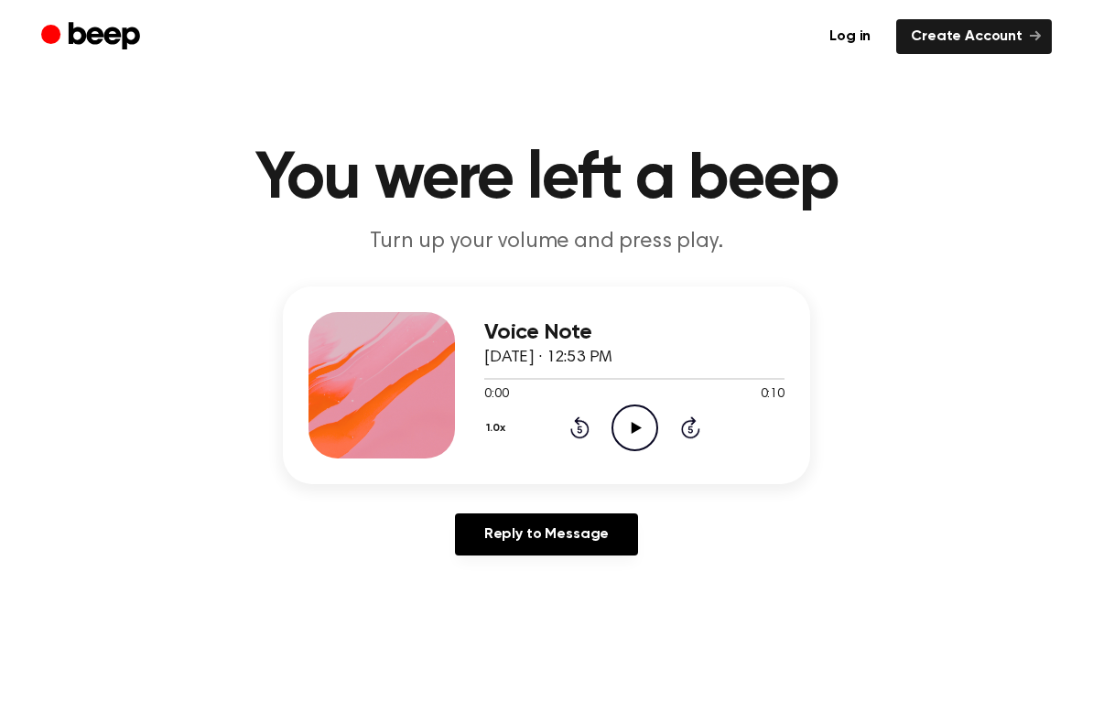
click at [632, 427] on icon at bounding box center [636, 428] width 10 height 12
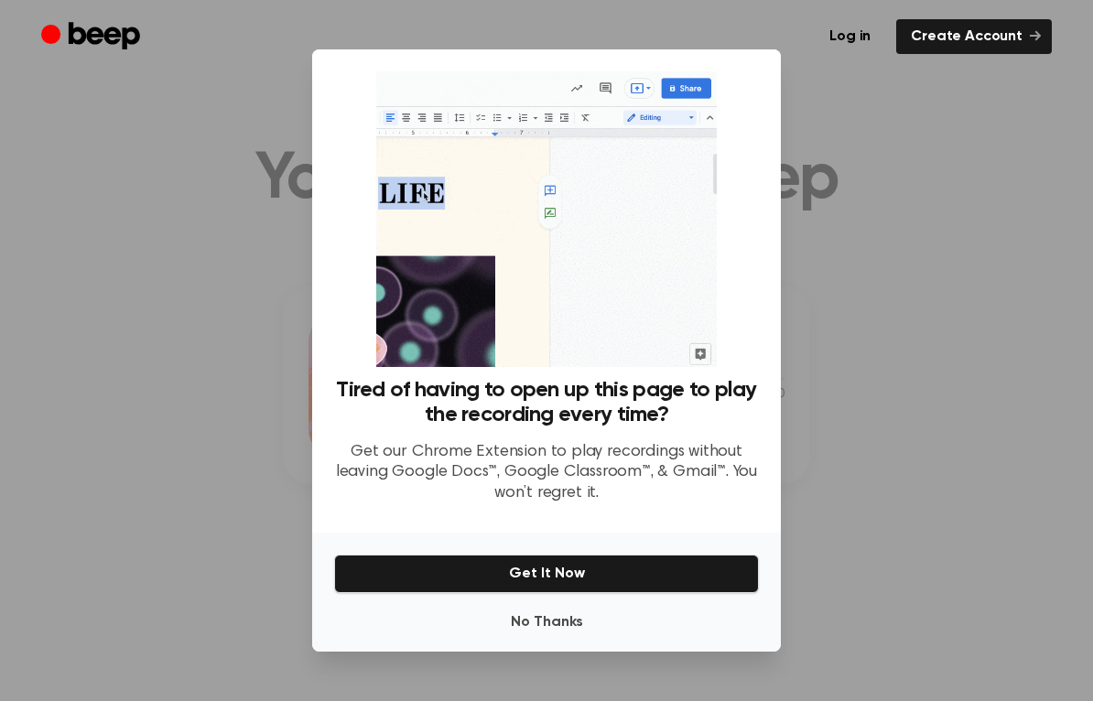
click at [556, 619] on button "No Thanks" at bounding box center [546, 622] width 425 height 37
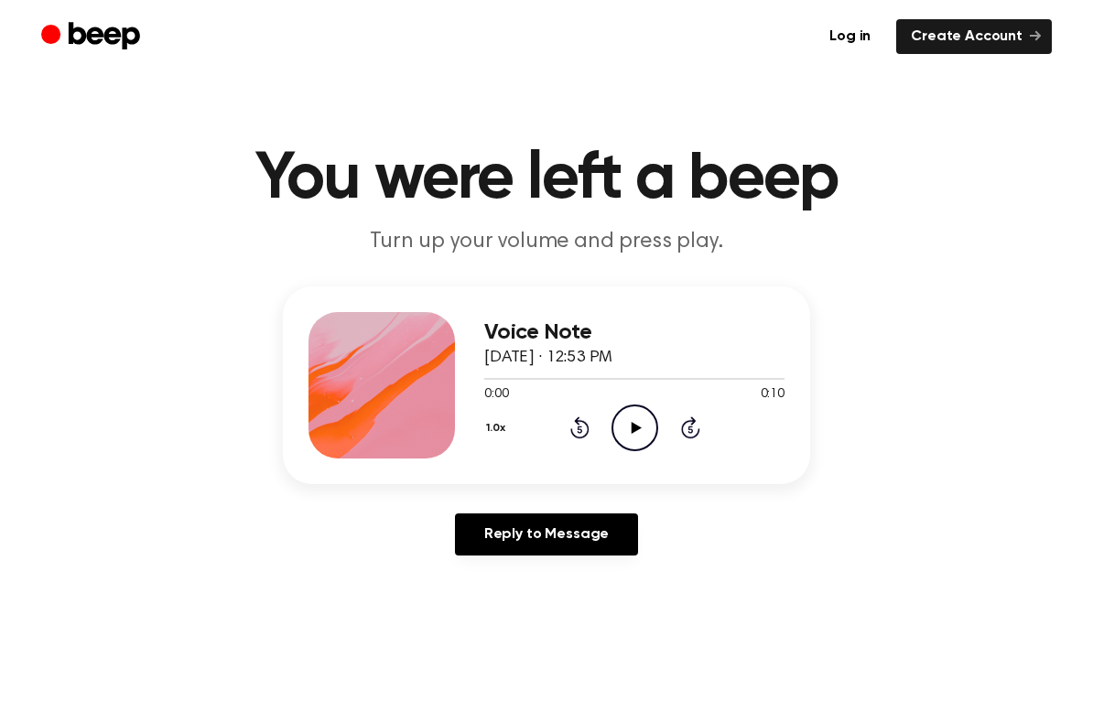
click at [641, 427] on icon "Play Audio" at bounding box center [635, 428] width 47 height 47
click at [648, 420] on icon "Play Audio" at bounding box center [635, 428] width 47 height 47
click at [629, 424] on icon "Play Audio" at bounding box center [635, 428] width 47 height 47
click at [642, 423] on icon "Play Audio" at bounding box center [635, 428] width 47 height 47
click at [634, 425] on icon at bounding box center [636, 428] width 10 height 12
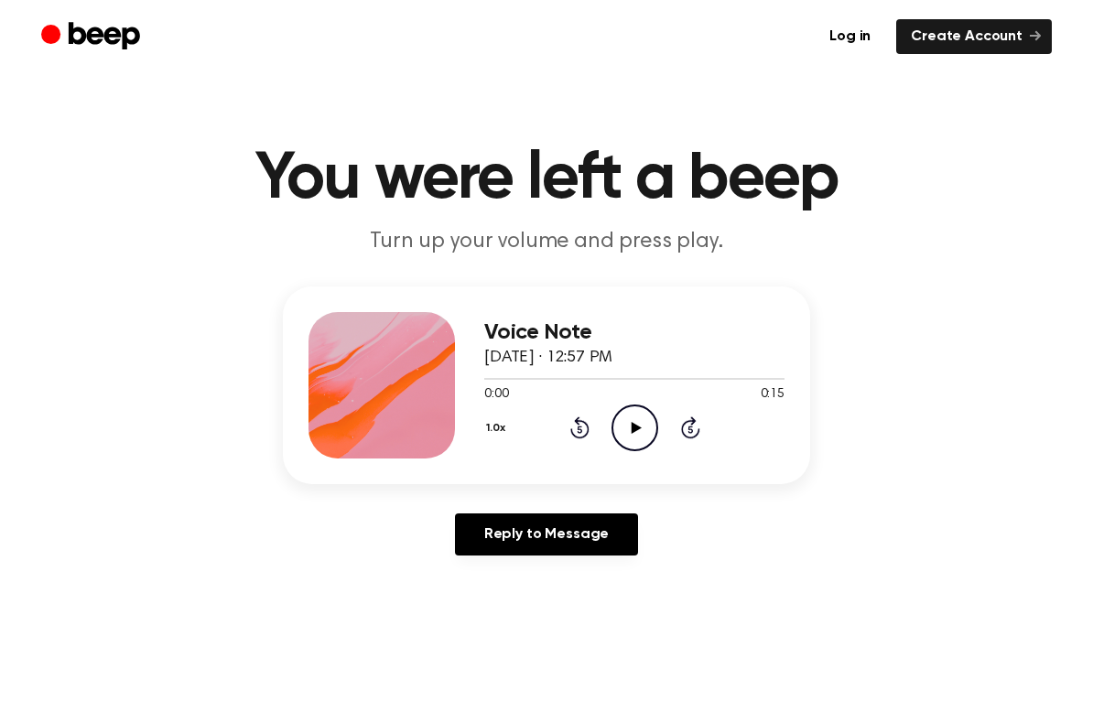
click at [630, 423] on icon "Play Audio" at bounding box center [635, 428] width 47 height 47
click at [644, 438] on icon "Play Audio" at bounding box center [635, 428] width 47 height 47
click at [652, 426] on icon "Play Audio" at bounding box center [635, 428] width 47 height 47
click at [626, 424] on icon "Play Audio" at bounding box center [635, 428] width 47 height 47
click at [641, 434] on icon "Play Audio" at bounding box center [635, 428] width 47 height 47
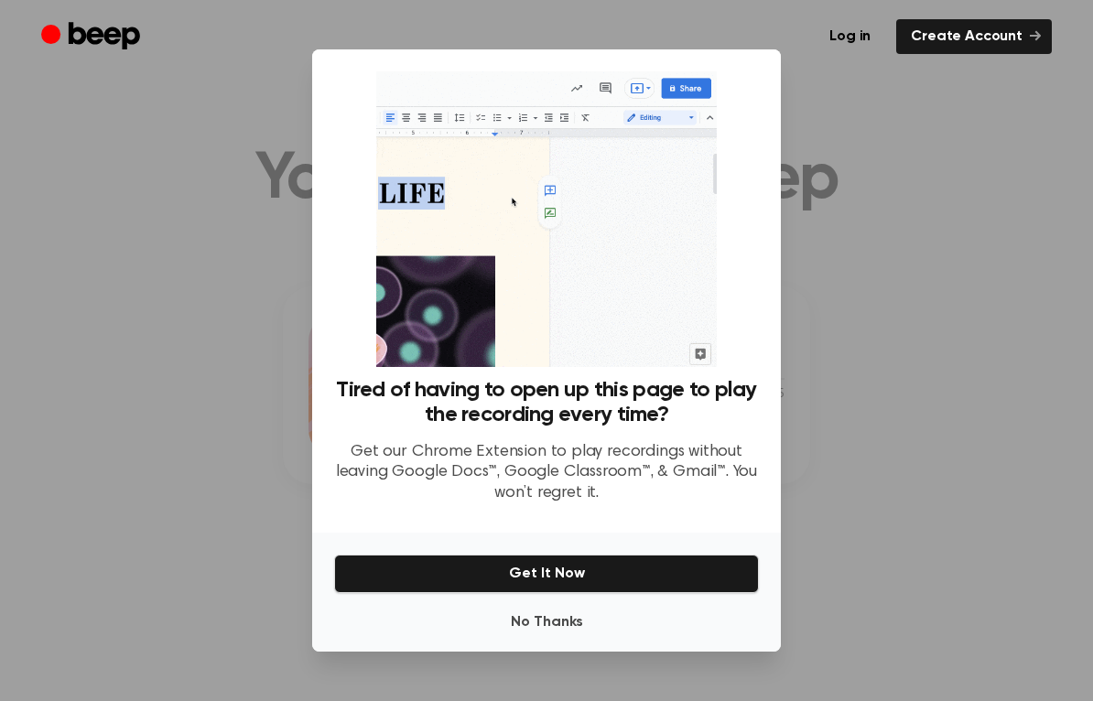
click at [566, 618] on button "No Thanks" at bounding box center [546, 622] width 425 height 37
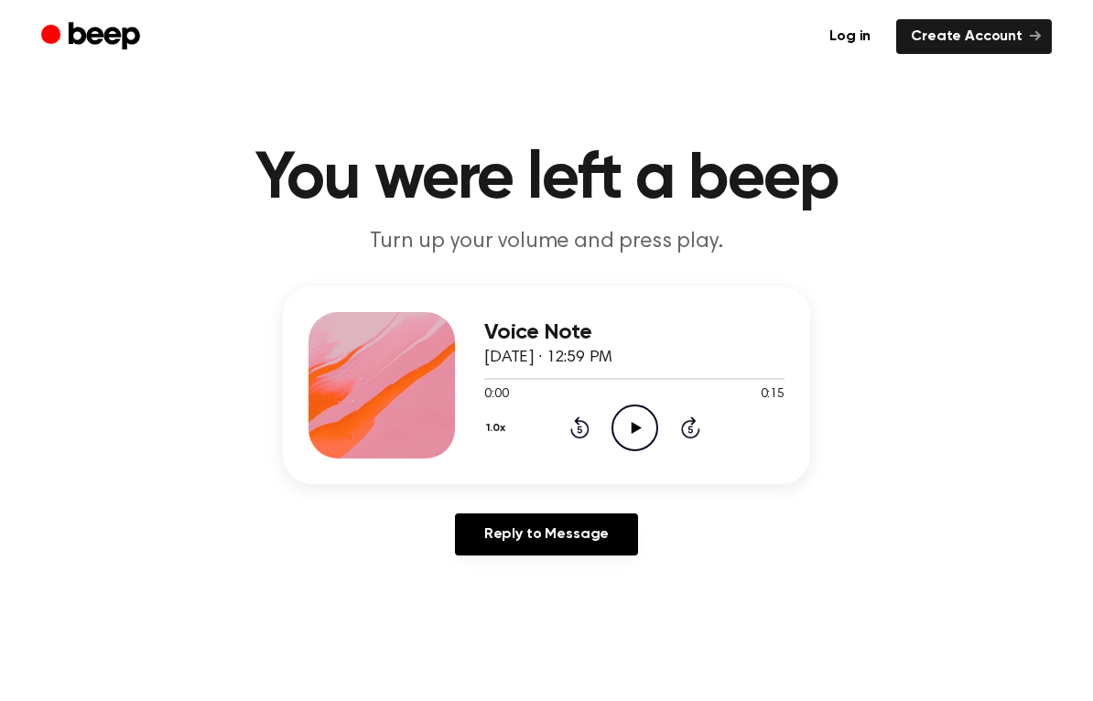
click at [639, 423] on icon "Play Audio" at bounding box center [635, 428] width 47 height 47
click at [633, 428] on icon at bounding box center [636, 428] width 10 height 12
